Goal: Navigation & Orientation: Find specific page/section

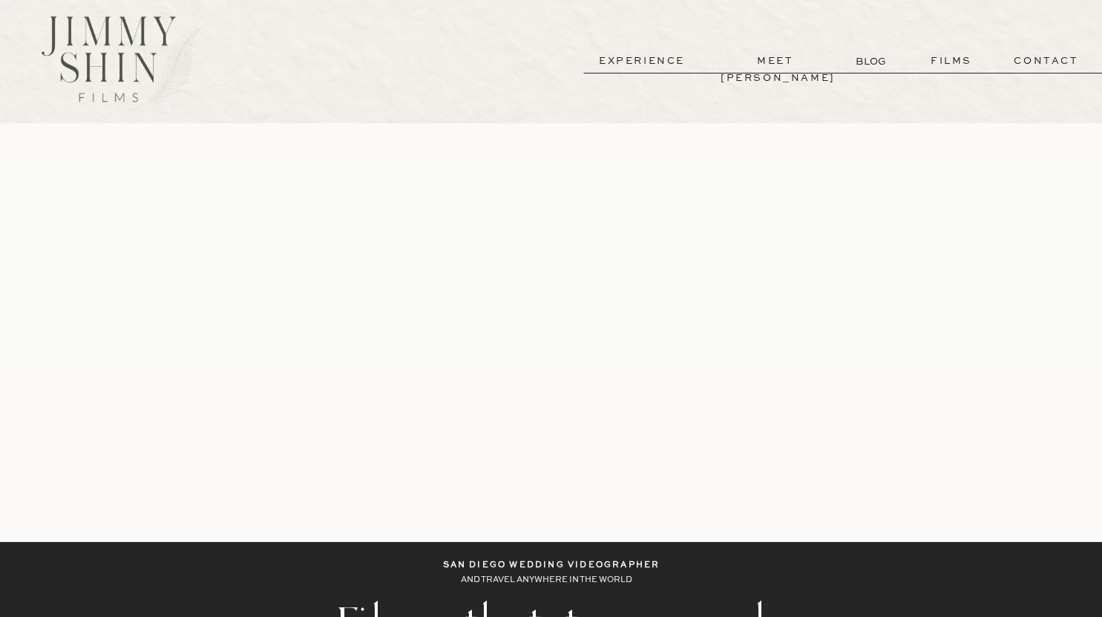
scroll to position [16, 0]
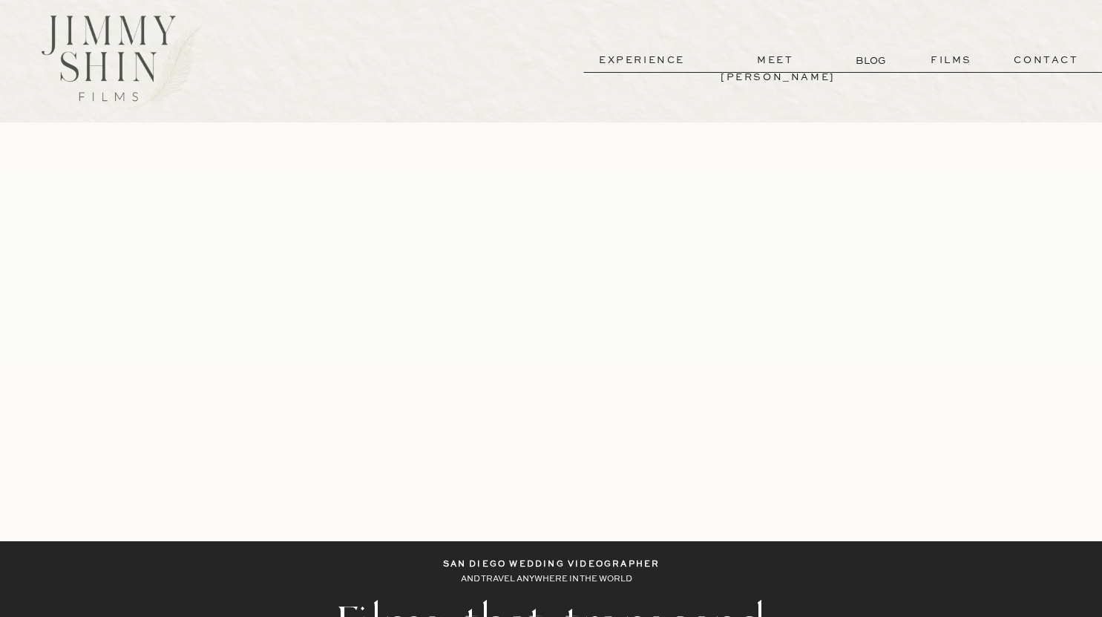
click at [958, 62] on p "films" at bounding box center [951, 60] width 73 height 17
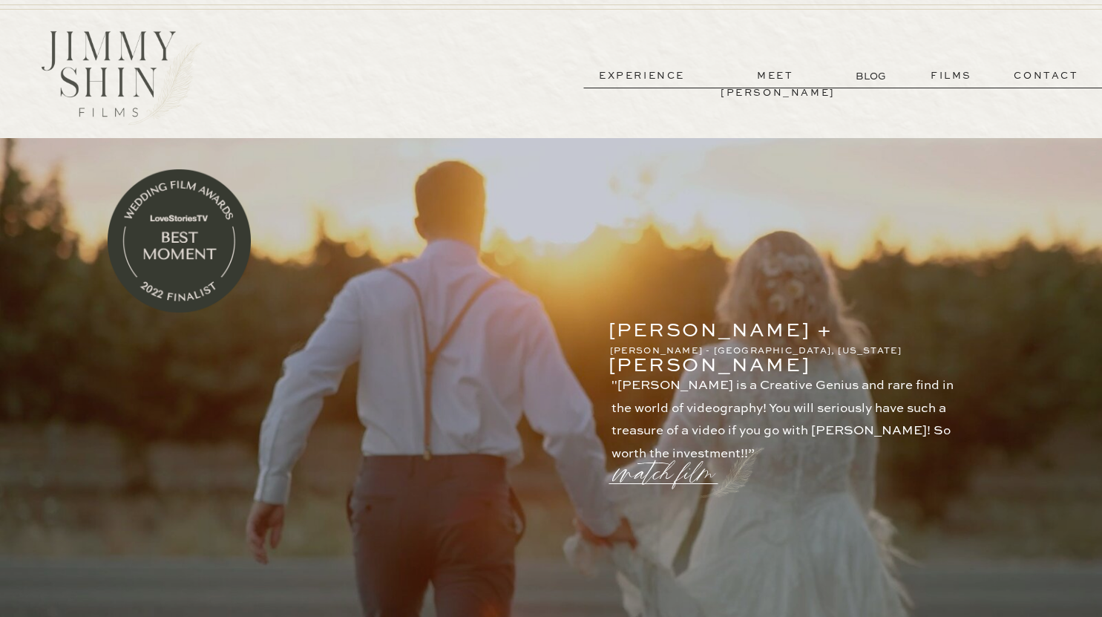
click at [630, 77] on p "experience" at bounding box center [642, 76] width 110 height 17
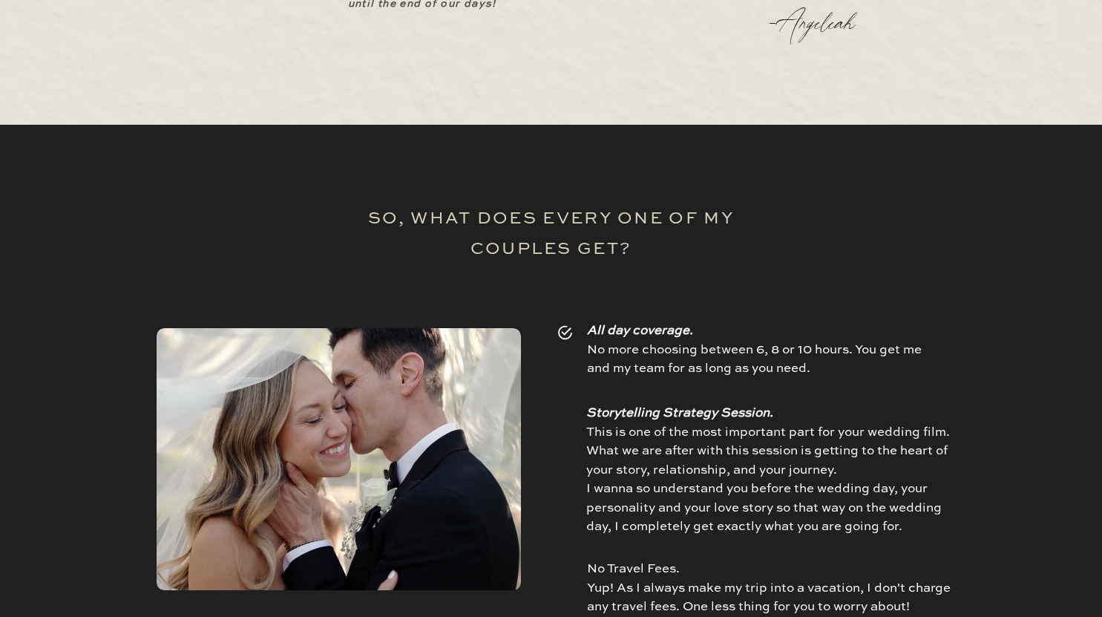
scroll to position [2114, 0]
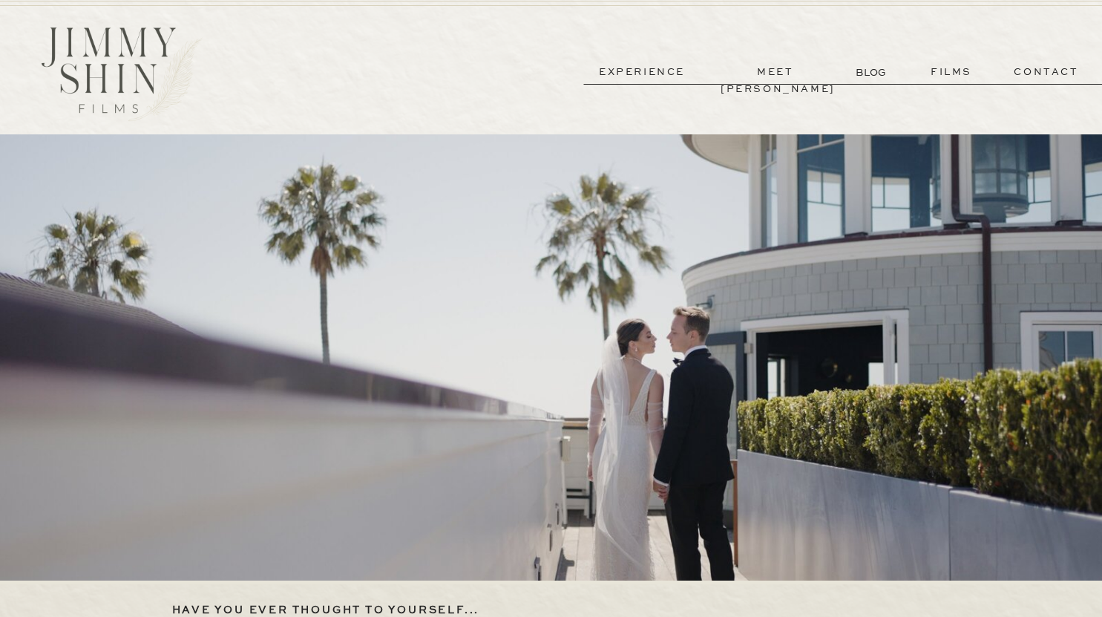
scroll to position [0, 0]
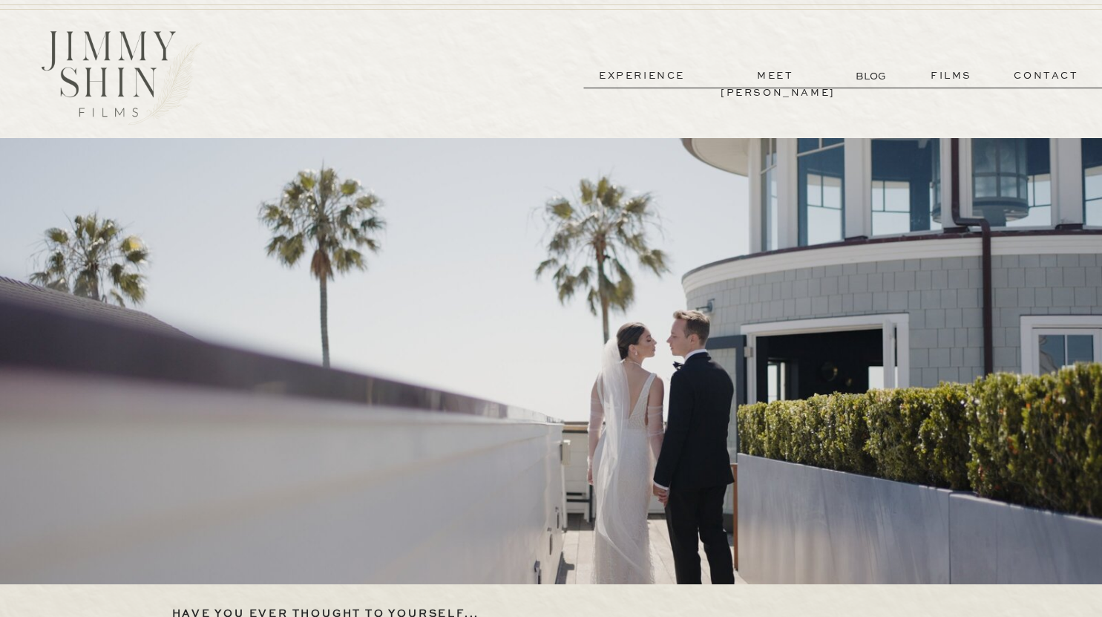
click at [653, 77] on p "experience" at bounding box center [642, 76] width 110 height 17
